Goal: Check status: Check status

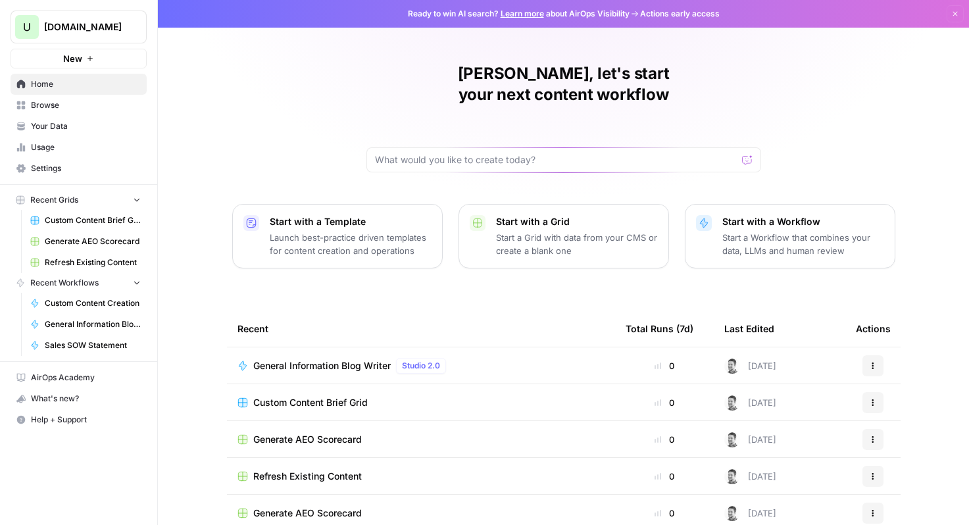
click at [41, 103] on span "Browse" at bounding box center [86, 105] width 110 height 12
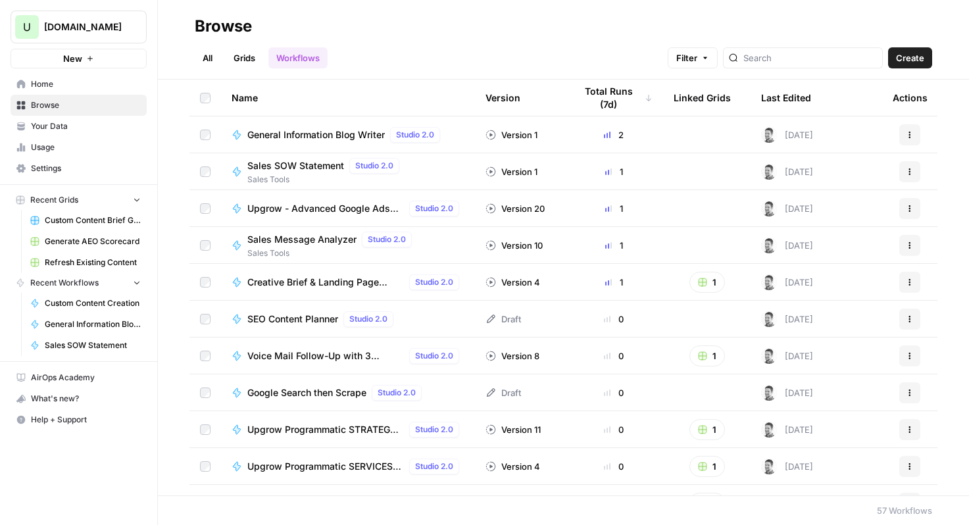
click at [276, 210] on span "Upgrow - Advanced Google Ads Copy Writer (Custom)" at bounding box center [325, 208] width 156 height 13
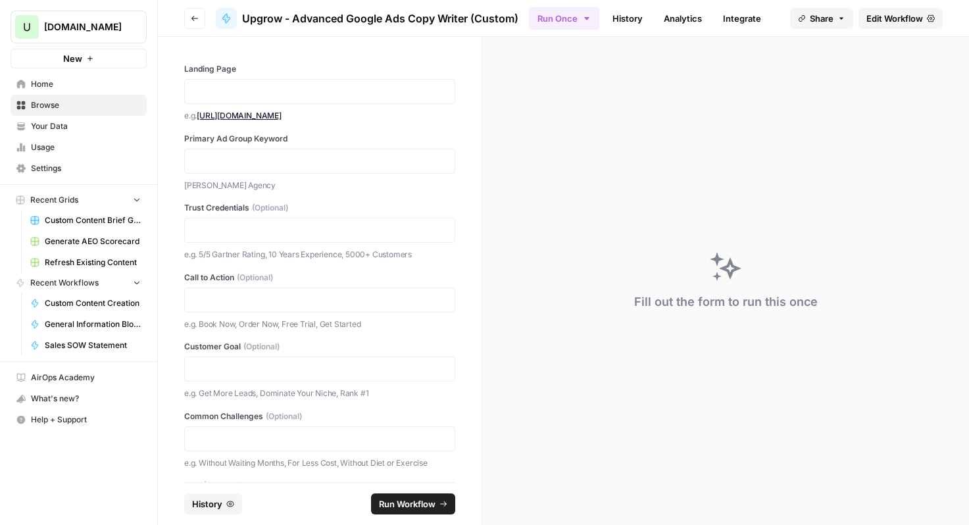
click at [633, 20] on link "History" at bounding box center [627, 18] width 46 height 21
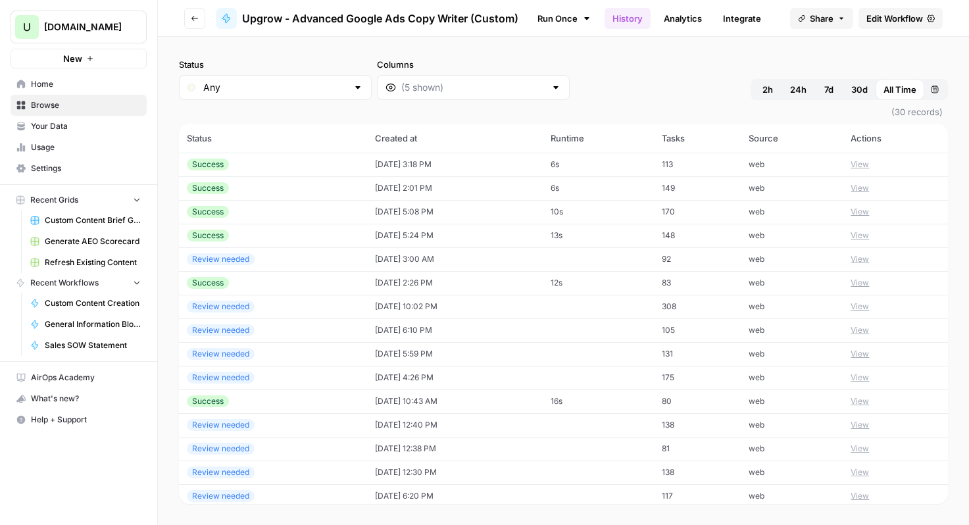
click at [312, 163] on div "Success" at bounding box center [273, 164] width 172 height 12
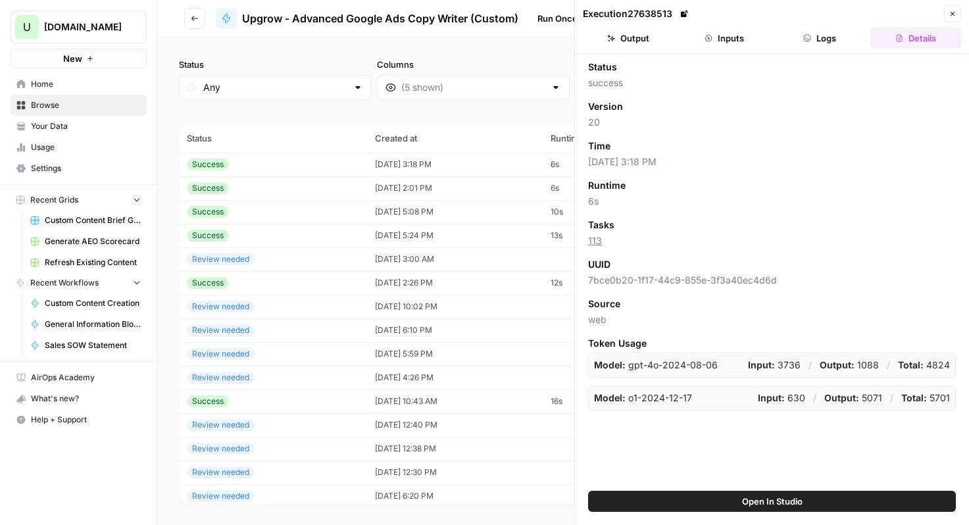
click at [642, 38] on button "Output" at bounding box center [628, 38] width 91 height 21
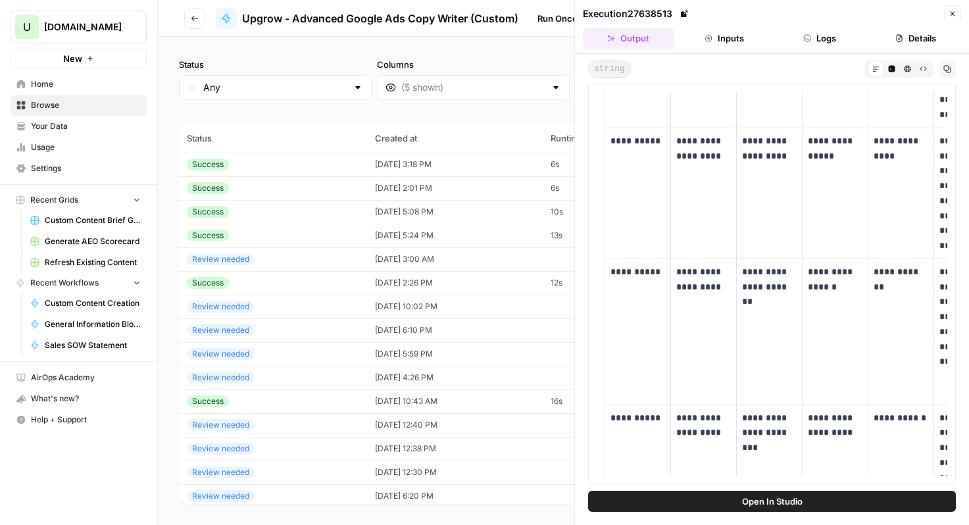
scroll to position [347, 0]
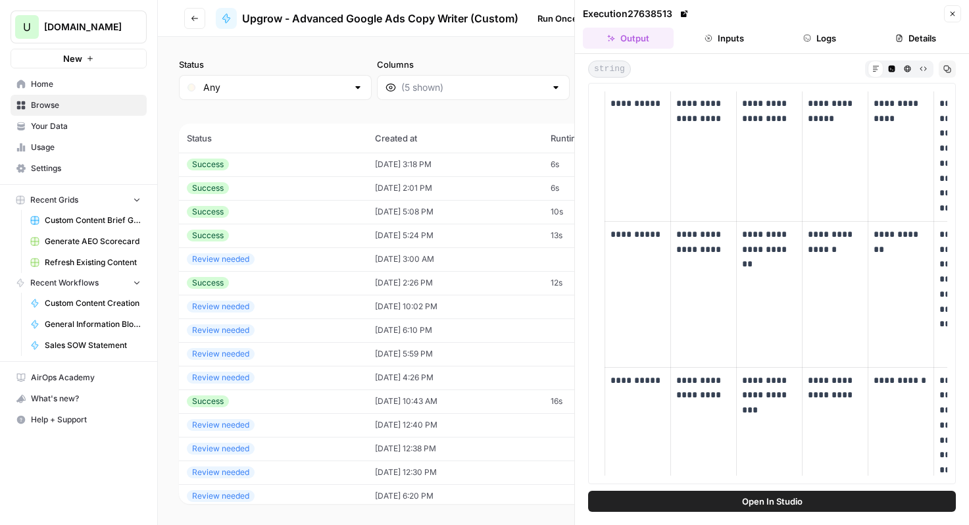
click at [747, 500] on span "Open In Studio" at bounding box center [772, 500] width 60 height 13
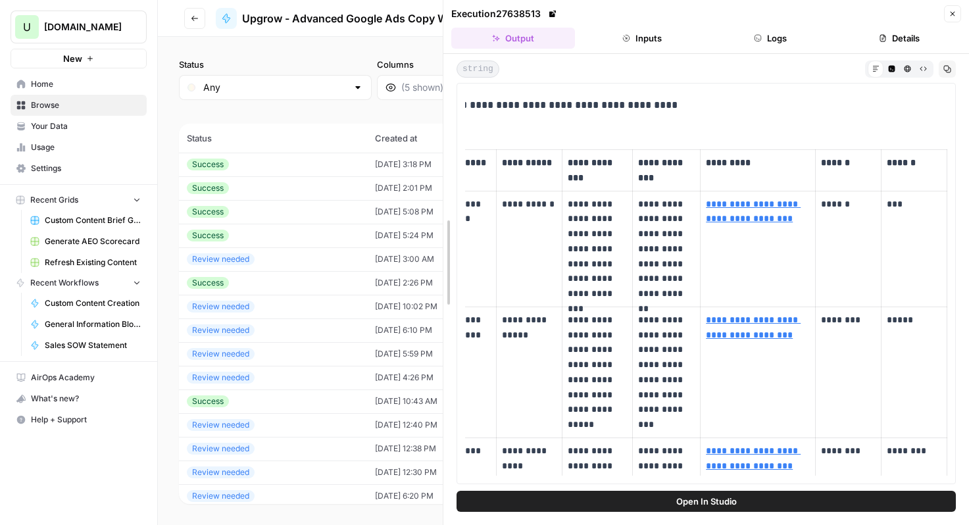
scroll to position [0, 250]
drag, startPoint x: 578, startPoint y: 312, endPoint x: 261, endPoint y: 309, distance: 316.9
click at [261, 309] on body "U [DOMAIN_NAME] New Home Browse Your Data Usage Settings Recent Grids Custom Co…" at bounding box center [484, 262] width 969 height 525
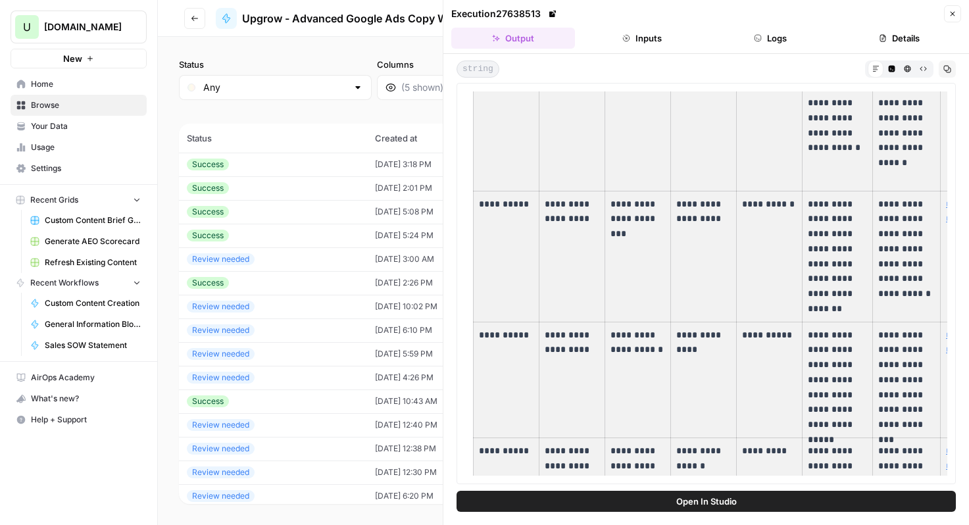
scroll to position [0, 0]
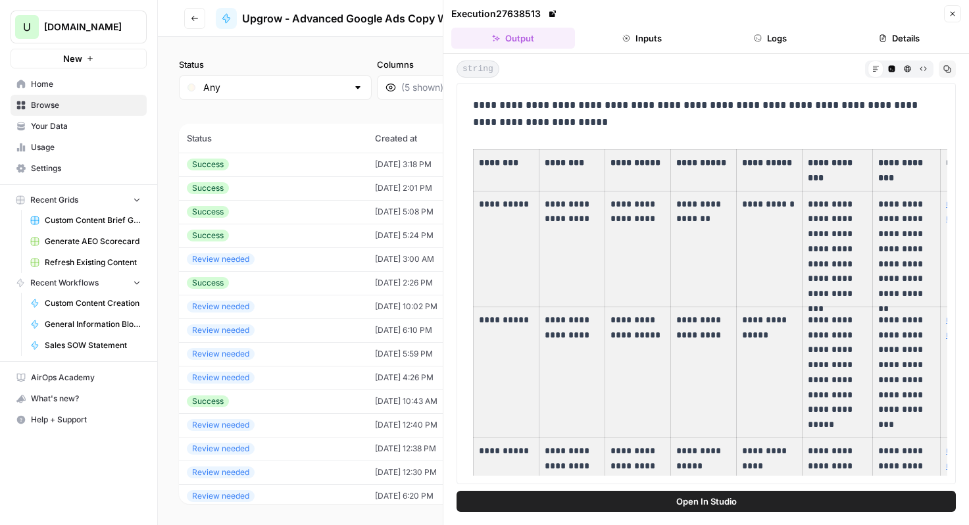
drag, startPoint x: 897, startPoint y: 396, endPoint x: 491, endPoint y: 163, distance: 468.3
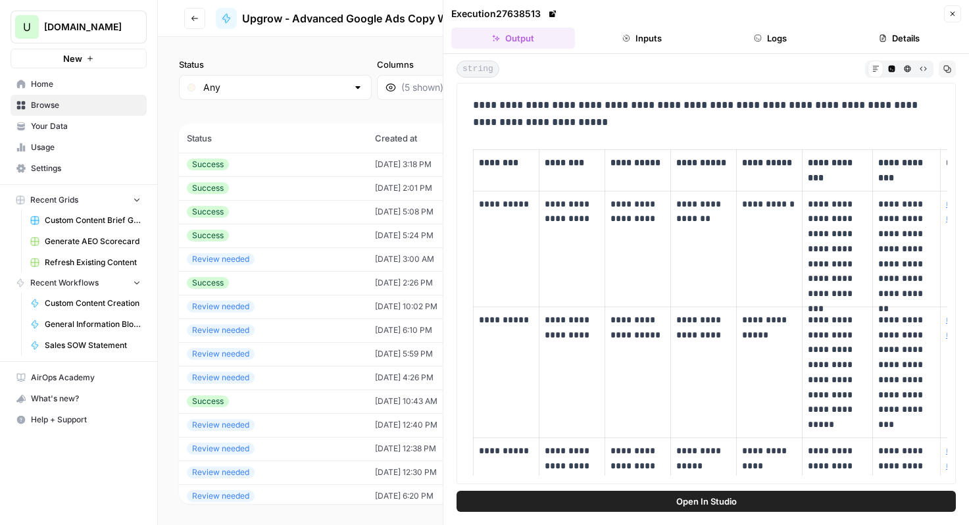
click at [498, 172] on th "********" at bounding box center [506, 170] width 66 height 41
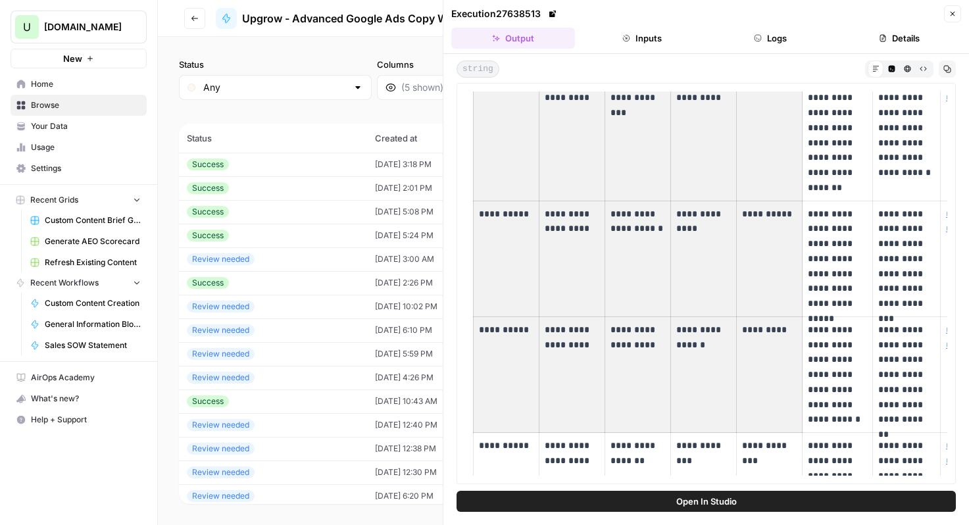
scroll to position [0, 250]
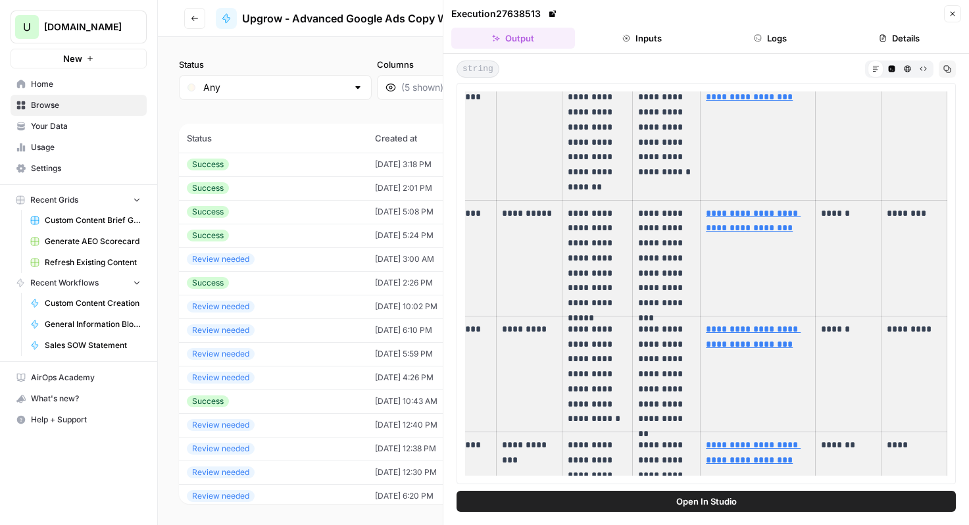
drag, startPoint x: 479, startPoint y: 159, endPoint x: 877, endPoint y: 459, distance: 497.6
click at [877, 459] on tbody "**********" at bounding box center [589, 34] width 713 height 1058
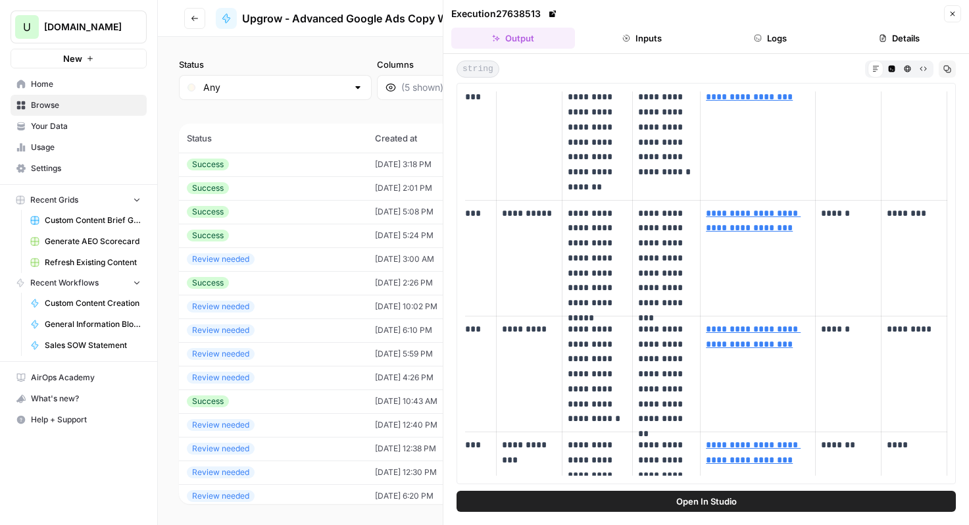
click at [782, 176] on td "**********" at bounding box center [757, 134] width 115 height 131
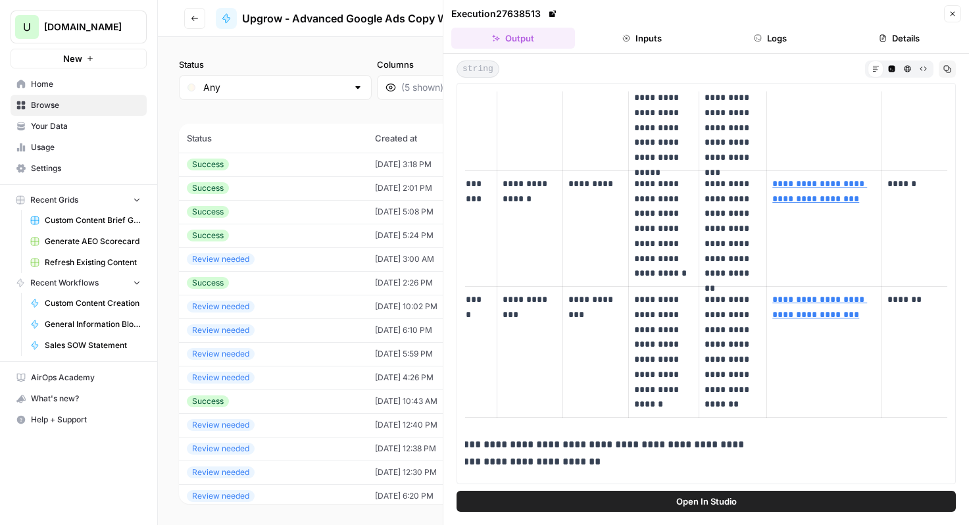
scroll to position [0, 0]
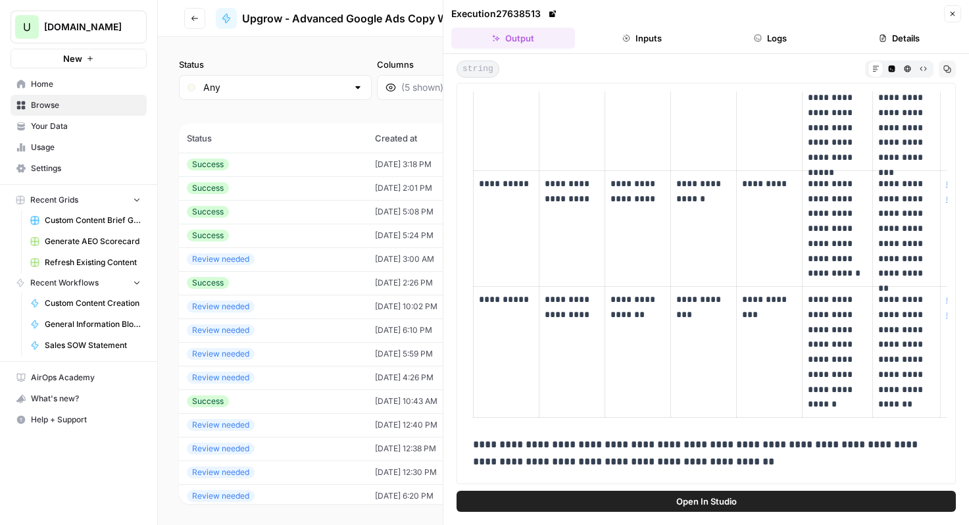
click at [949, 68] on icon "button" at bounding box center [947, 69] width 7 height 7
